Goal: Transaction & Acquisition: Purchase product/service

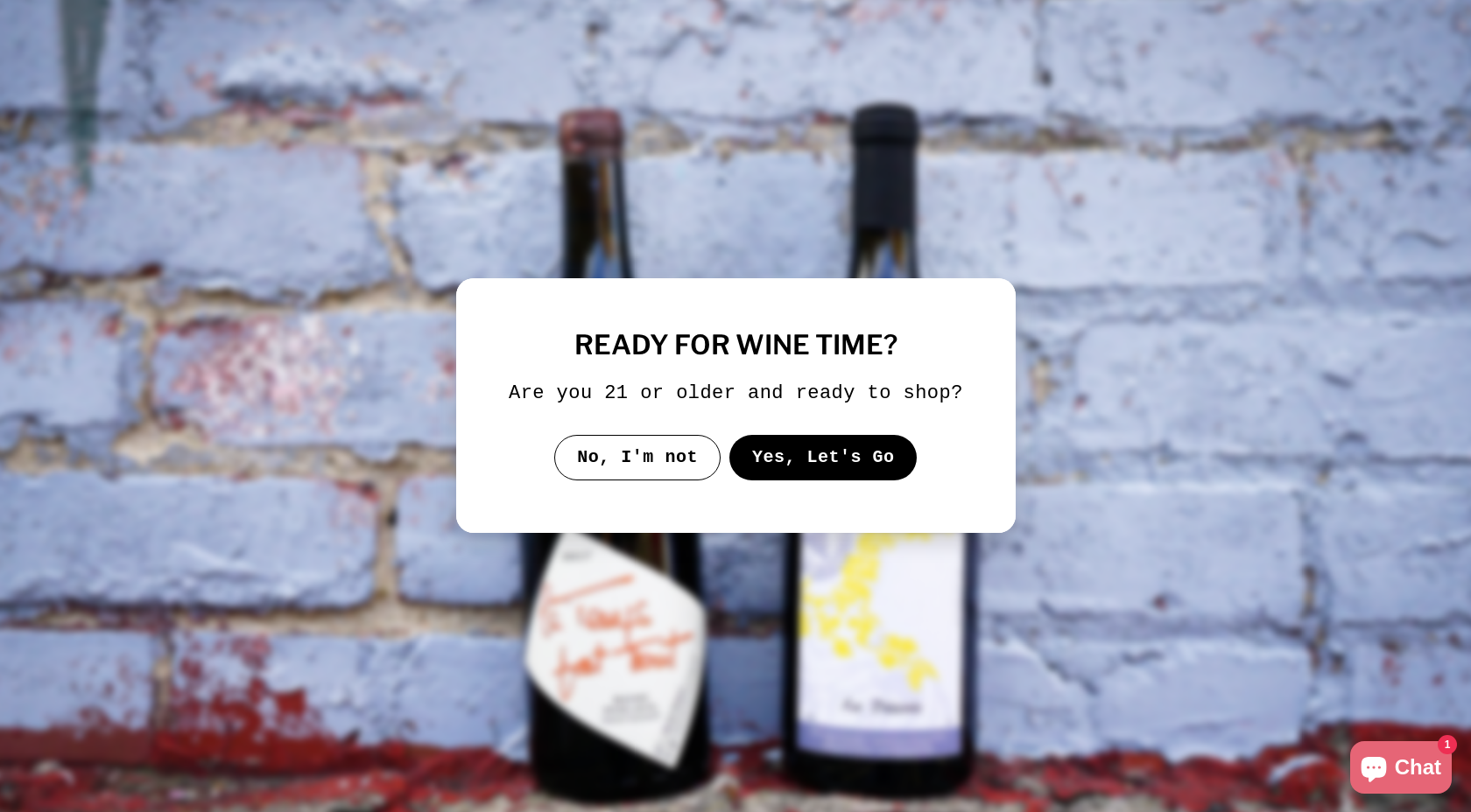
click at [849, 473] on button "Yes, Let's Go" at bounding box center [823, 457] width 188 height 45
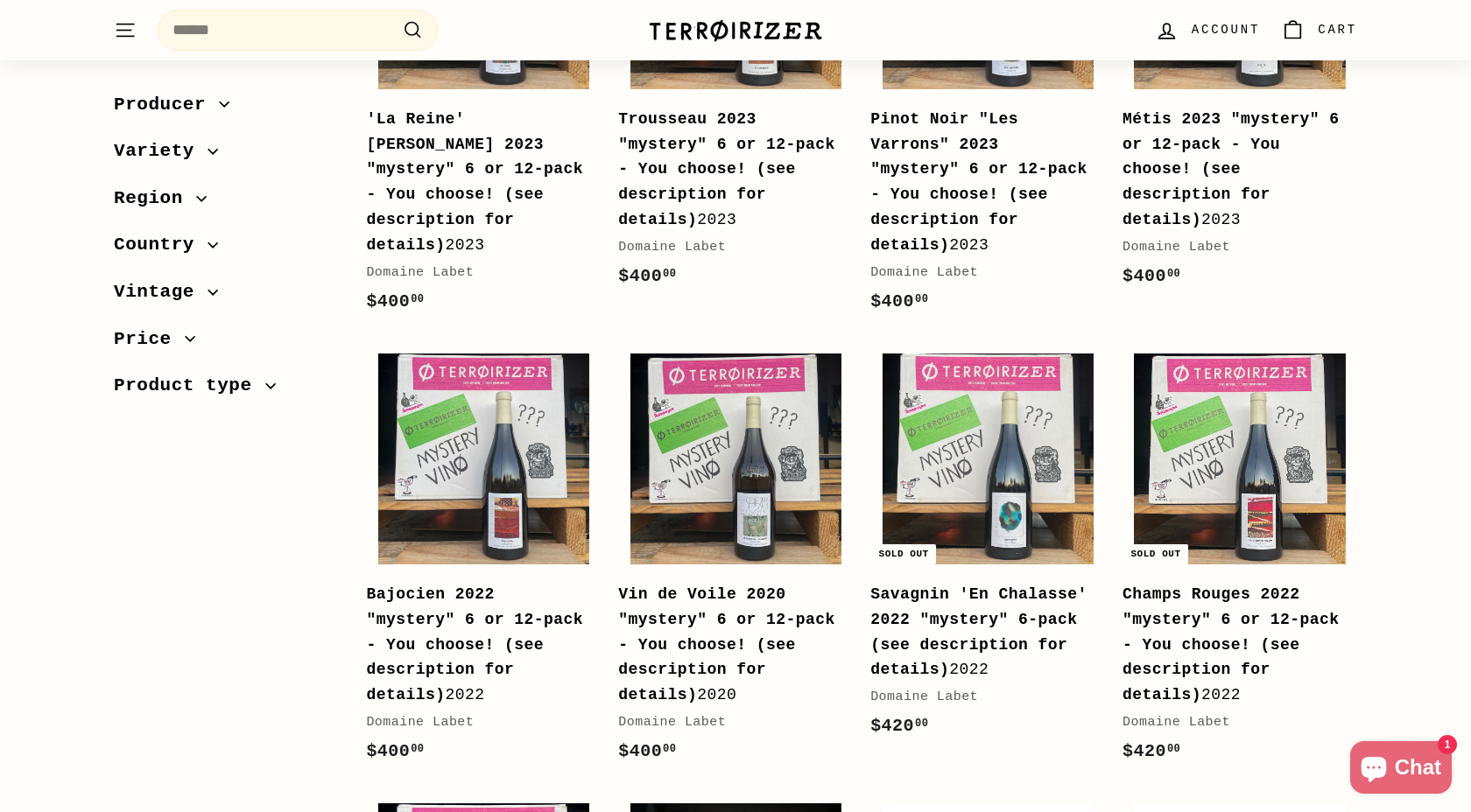
scroll to position [450, 0]
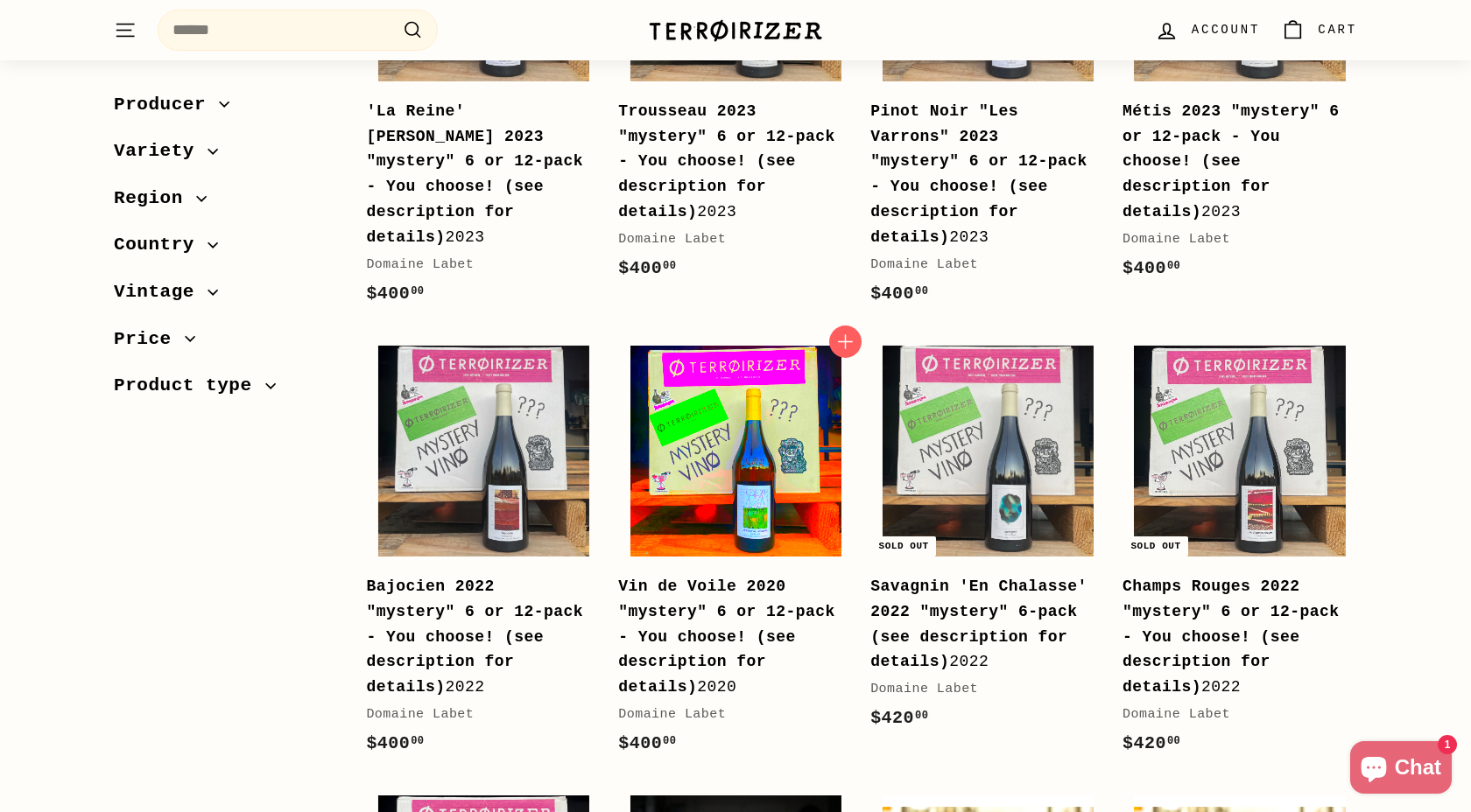
click at [747, 440] on img at bounding box center [736, 451] width 211 height 211
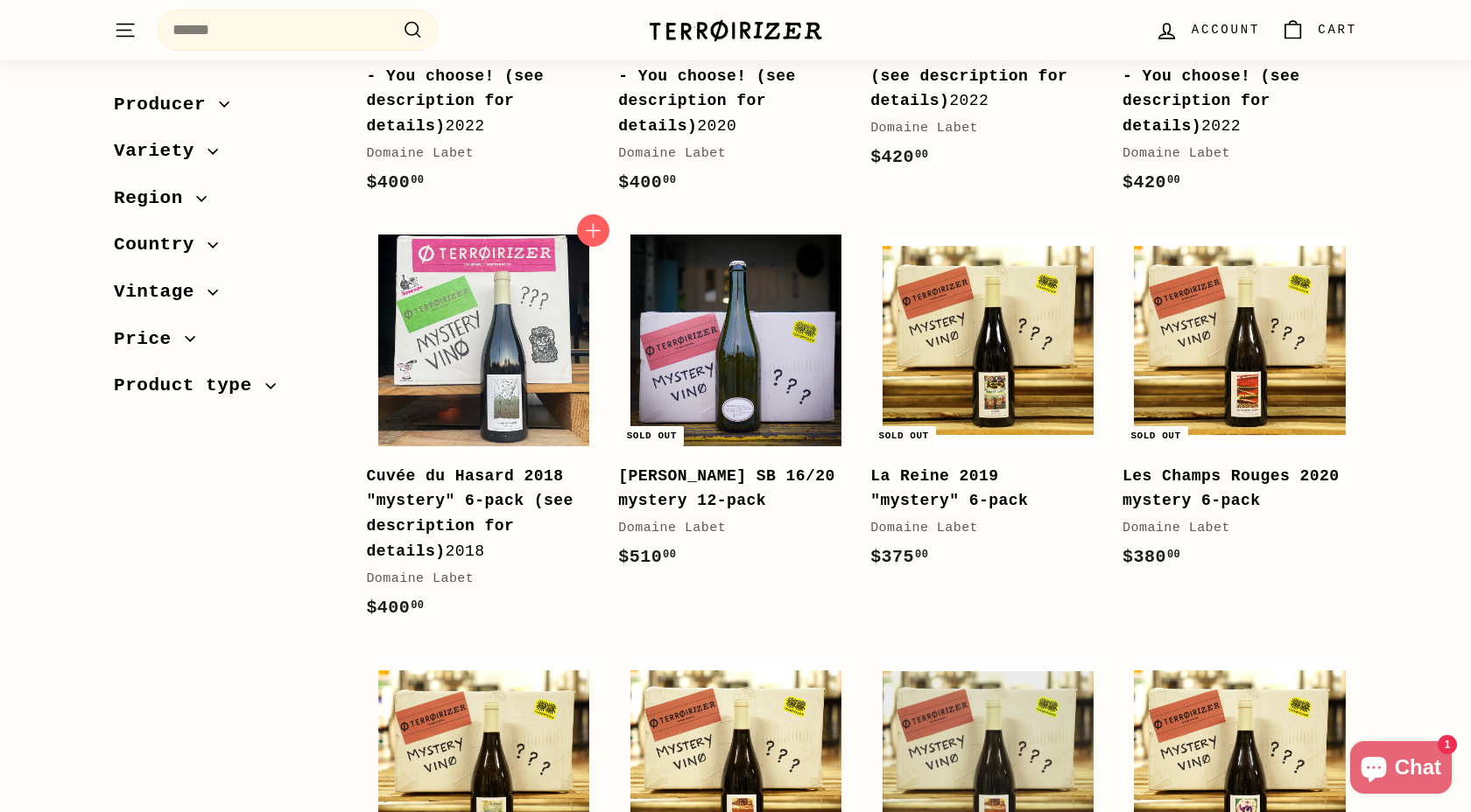
scroll to position [1012, 0]
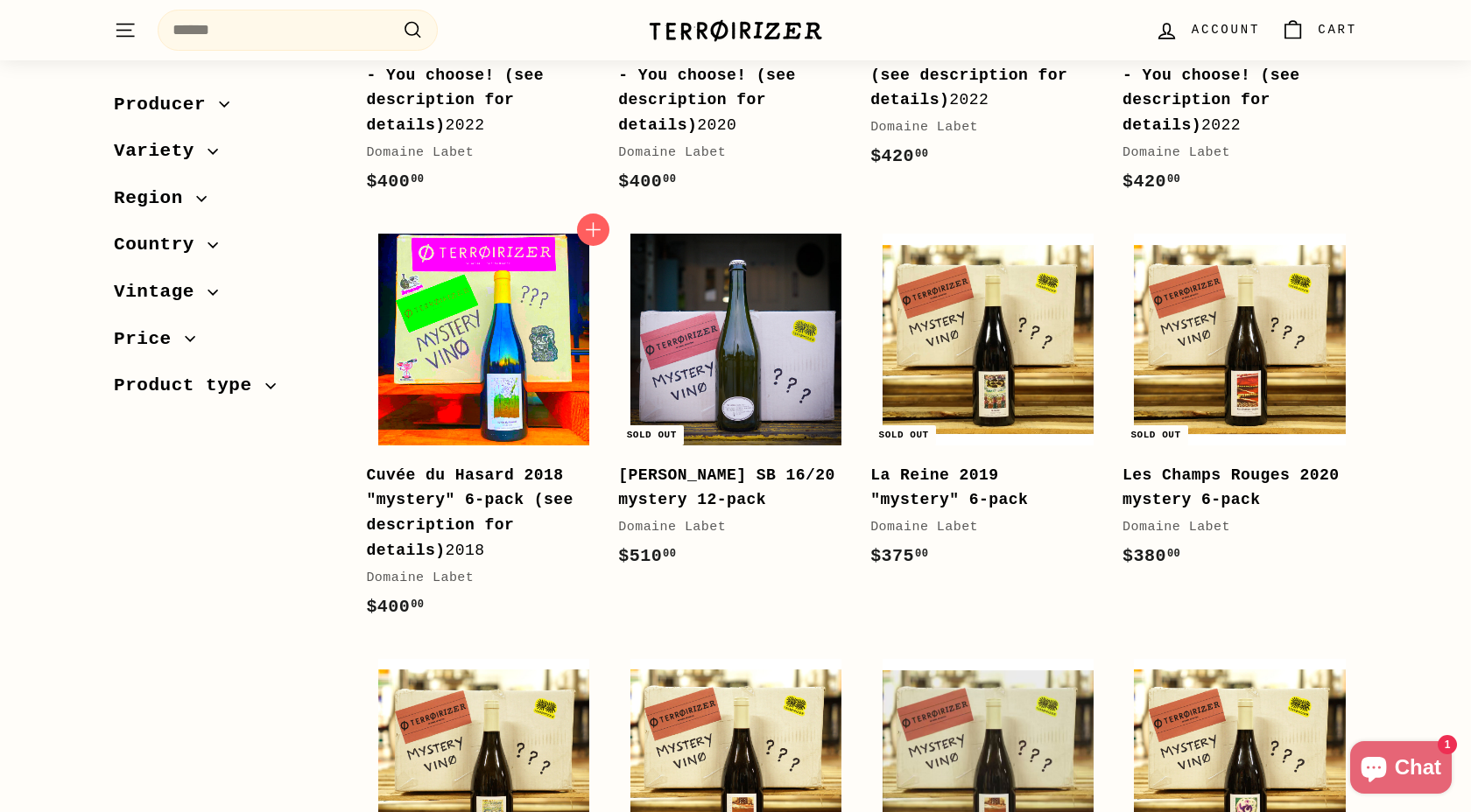
click at [518, 290] on img at bounding box center [484, 339] width 211 height 211
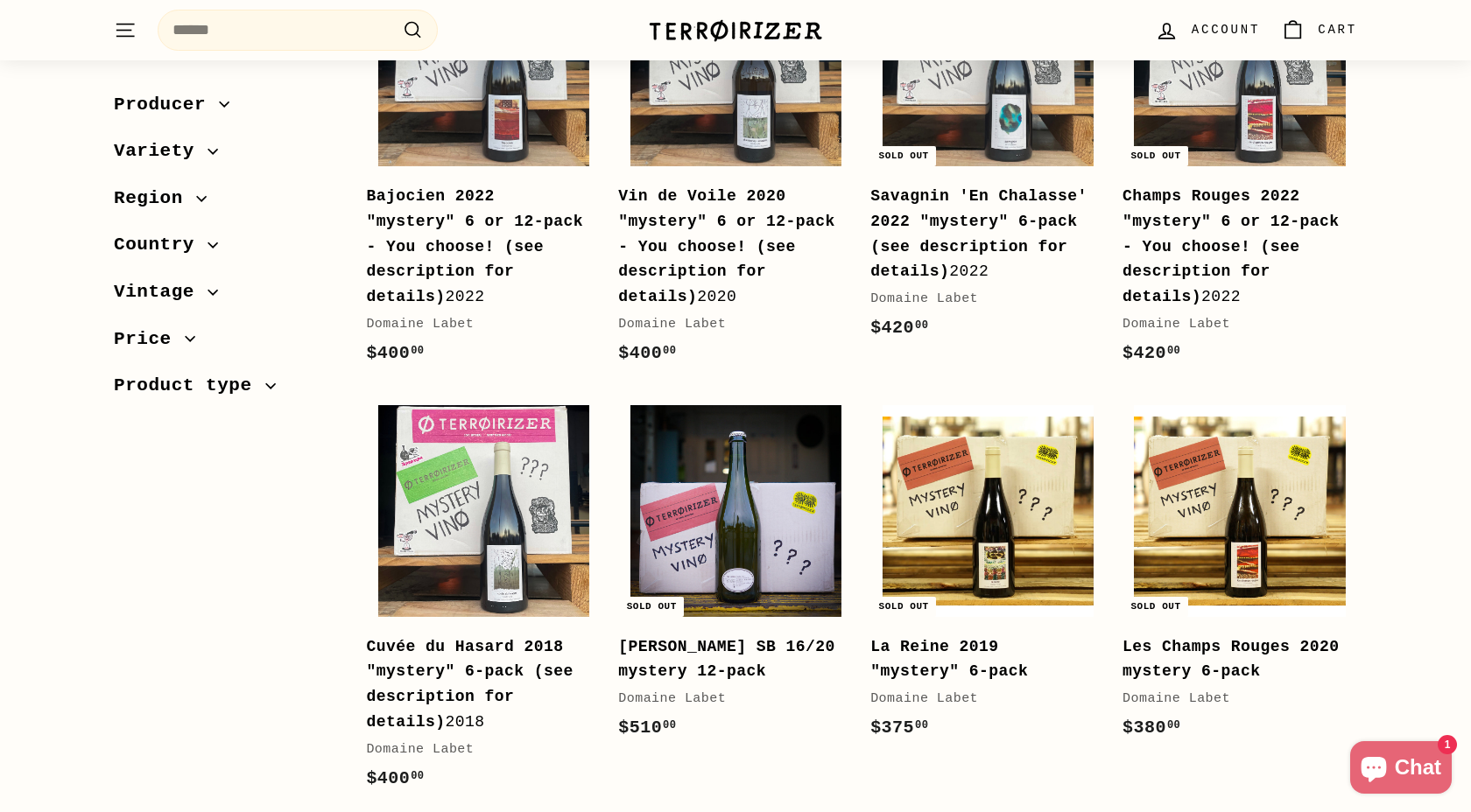
scroll to position [843, 0]
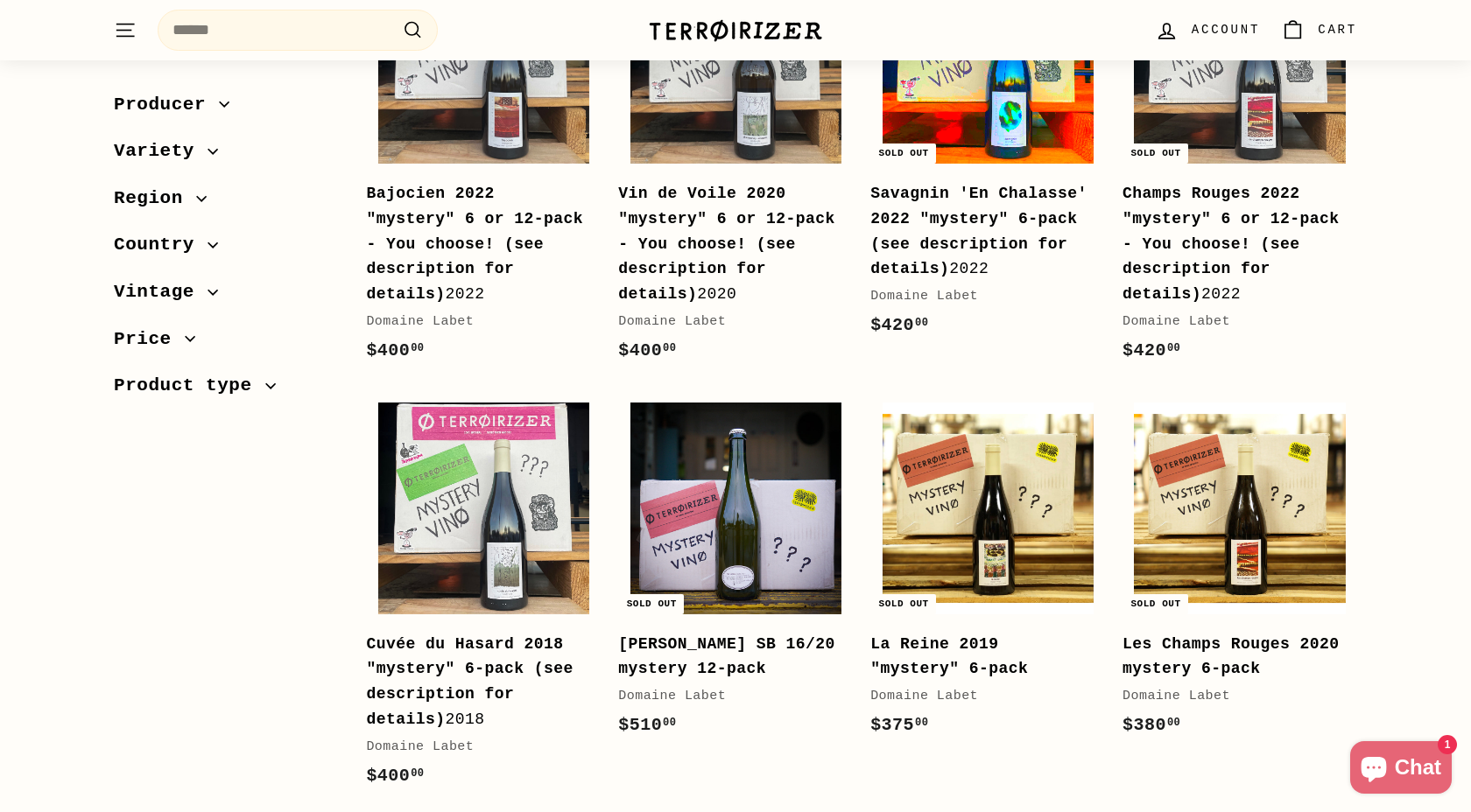
click at [1036, 123] on img at bounding box center [988, 59] width 211 height 211
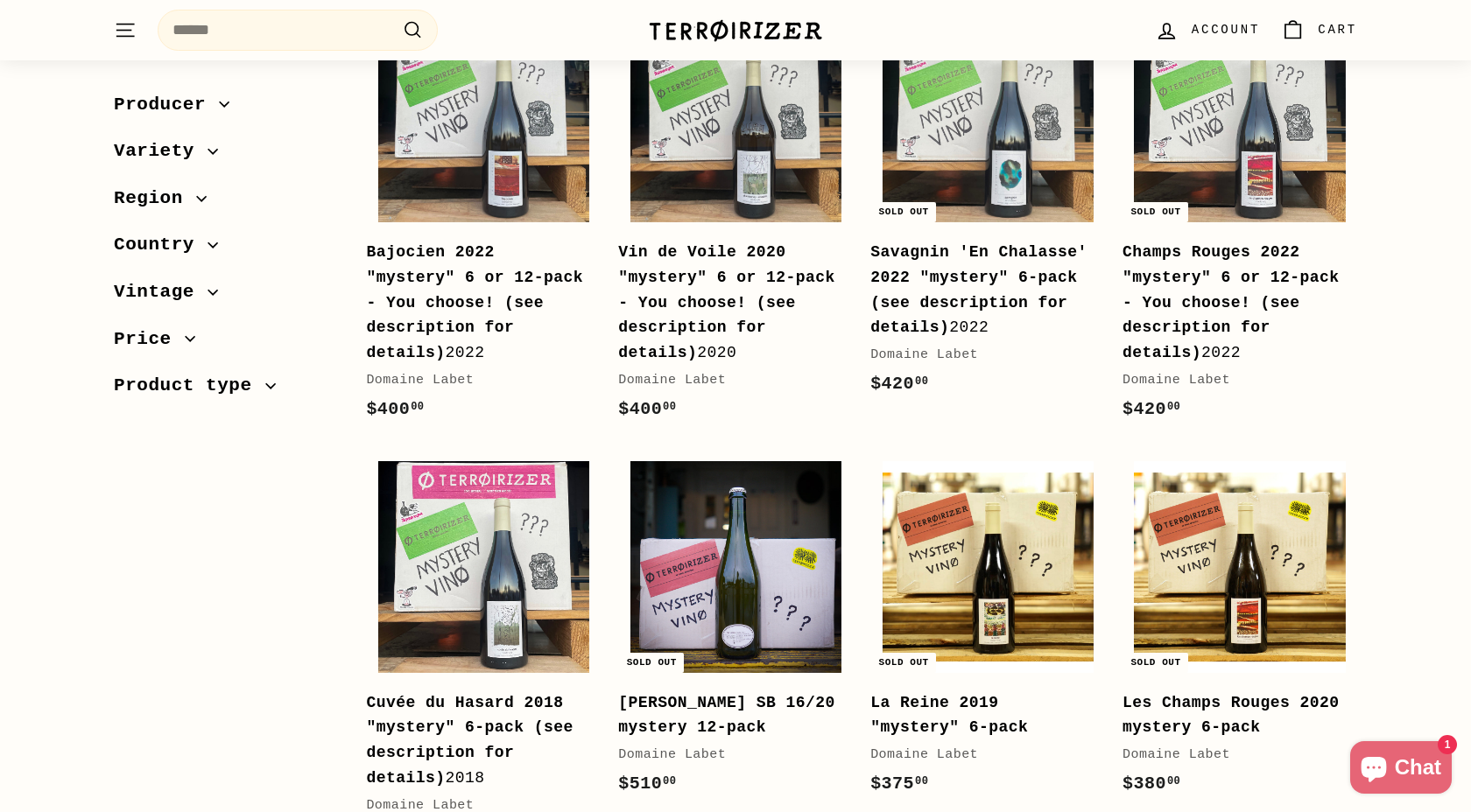
scroll to position [809, 0]
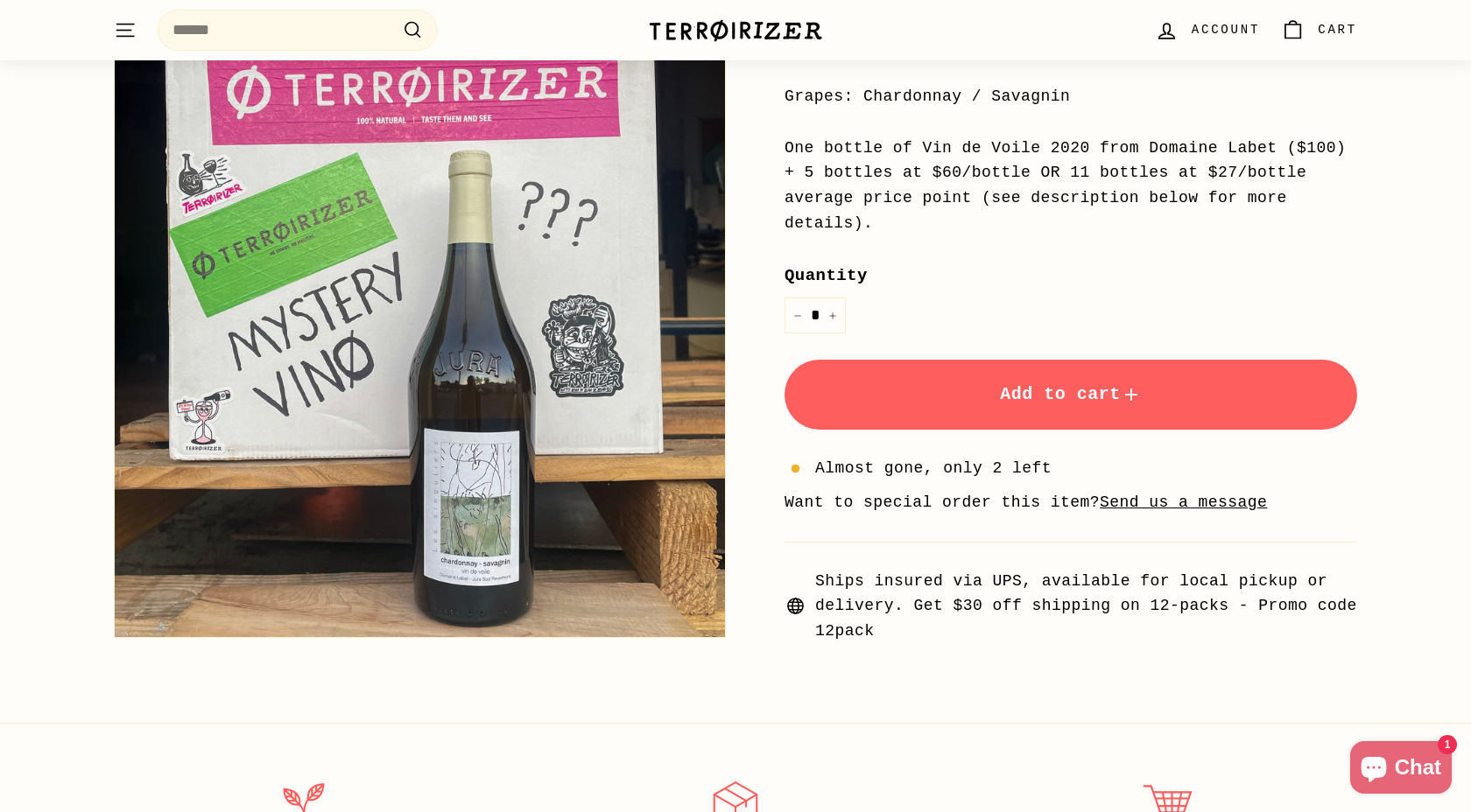
scroll to position [504, 0]
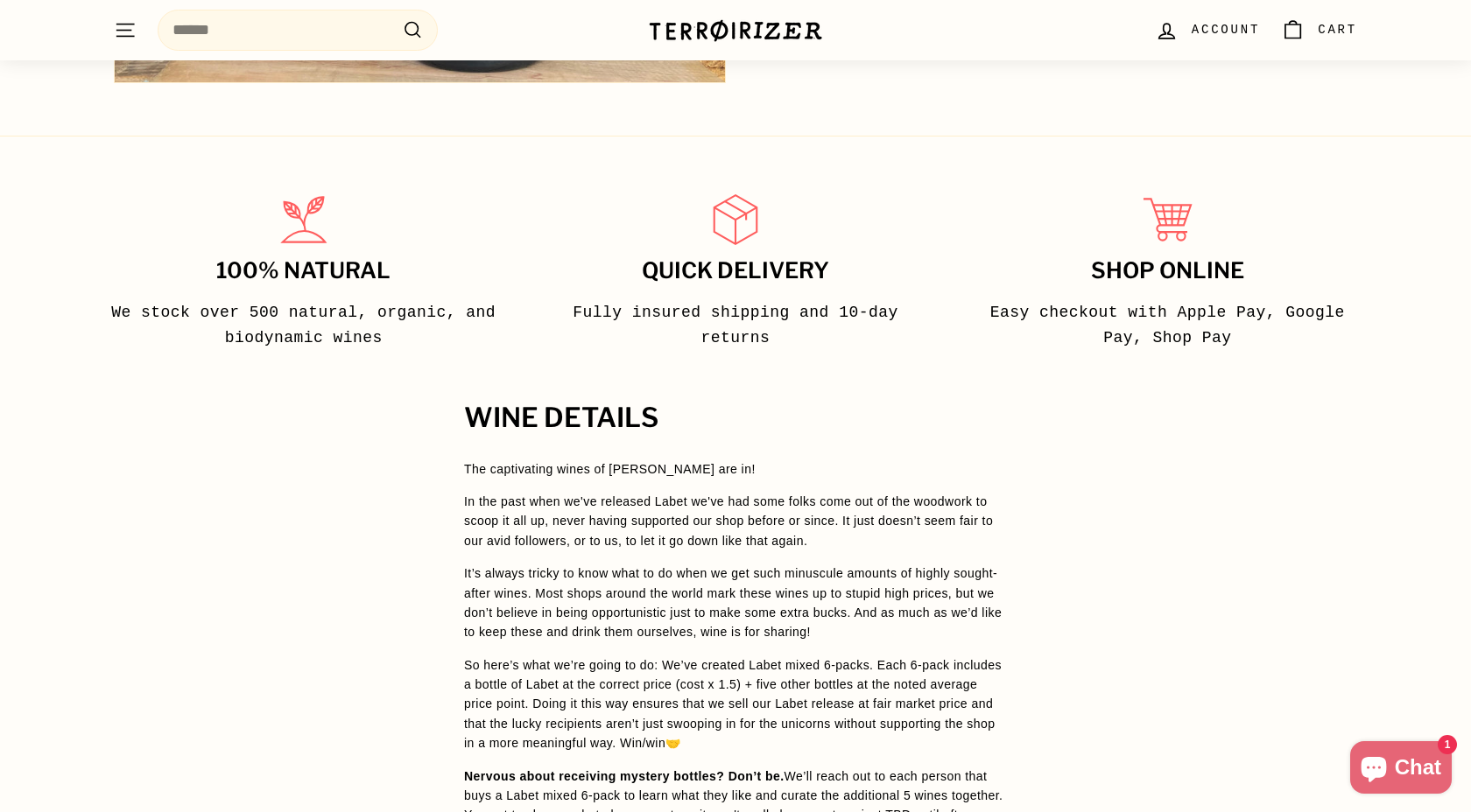
scroll to position [1020, 0]
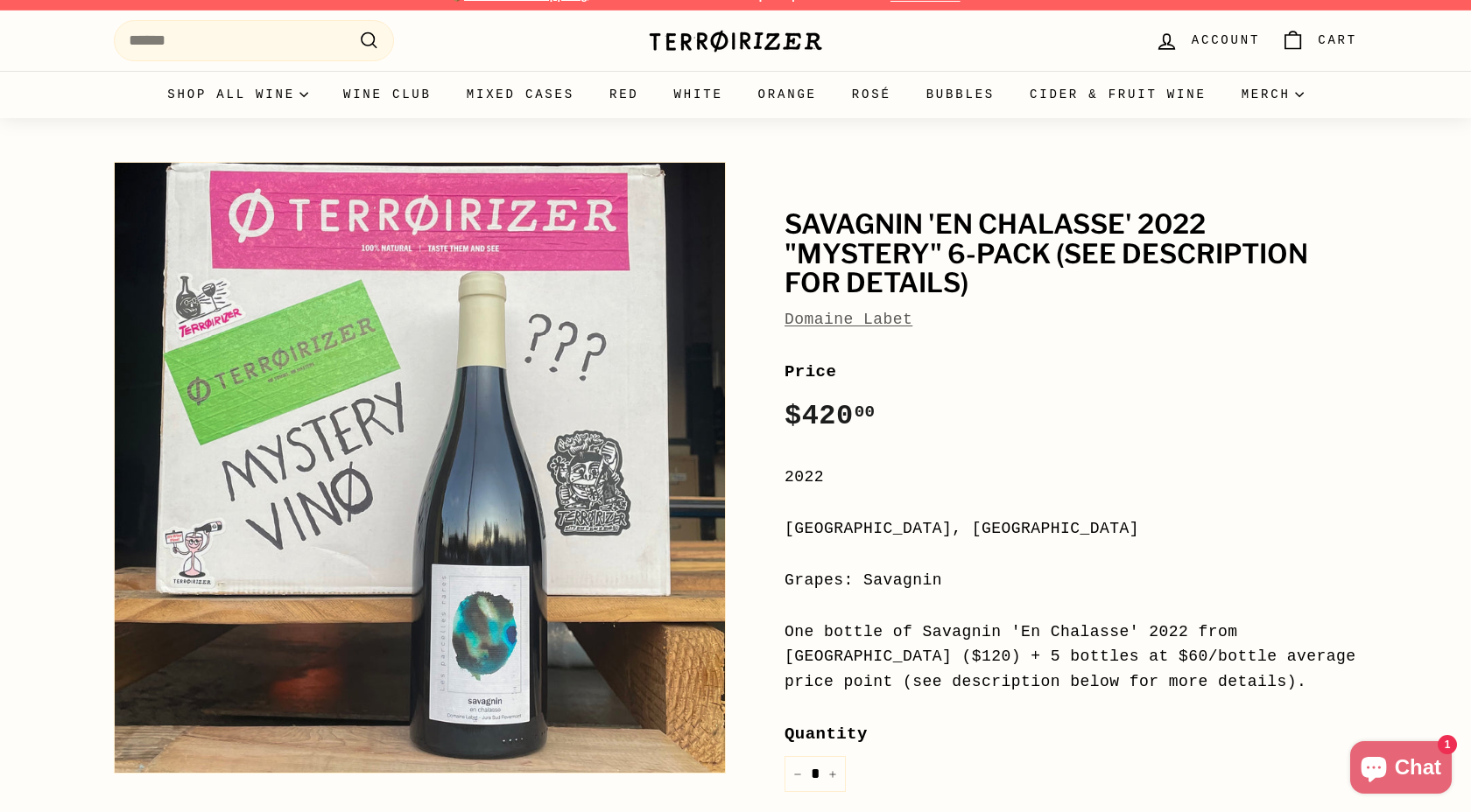
scroll to position [45, 0]
